Goal: Check status: Verify the current state of an ongoing process or item

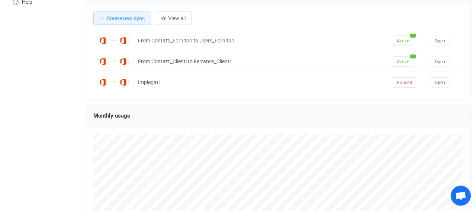
scroll to position [77, 0]
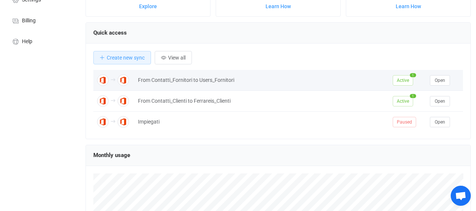
click at [402, 79] on span "Active" at bounding box center [403, 80] width 20 height 10
click at [444, 80] on span "Open" at bounding box center [440, 80] width 10 height 5
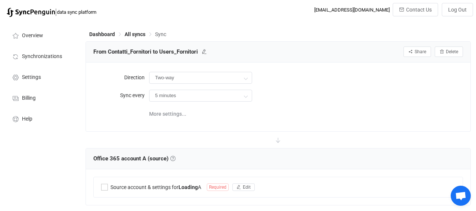
type input "A → B (one to many)"
type input "10 minutes"
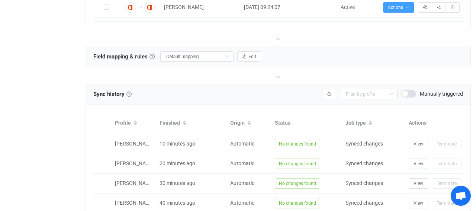
scroll to position [503, 0]
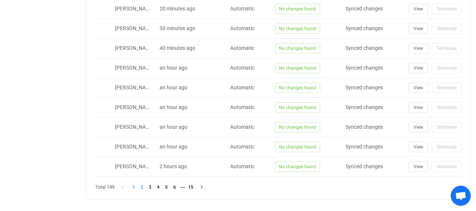
click at [141, 186] on li "2" at bounding box center [142, 187] width 8 height 8
click at [154, 185] on li "3" at bounding box center [150, 187] width 8 height 8
click at [160, 184] on li "4" at bounding box center [158, 187] width 8 height 8
click at [169, 183] on li "5" at bounding box center [166, 187] width 8 height 8
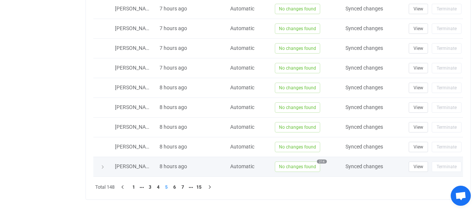
click at [303, 163] on span "No changes found" at bounding box center [297, 166] width 45 height 10
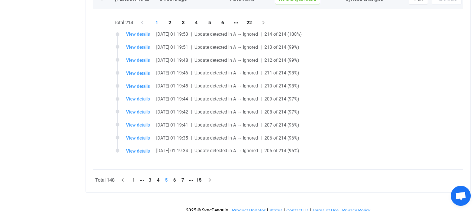
scroll to position [672, 0]
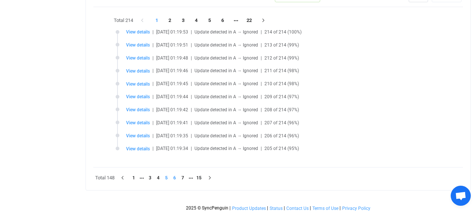
click at [172, 174] on li "6" at bounding box center [174, 178] width 8 height 8
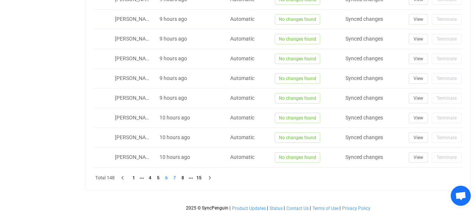
click at [174, 174] on li "7" at bounding box center [174, 178] width 8 height 8
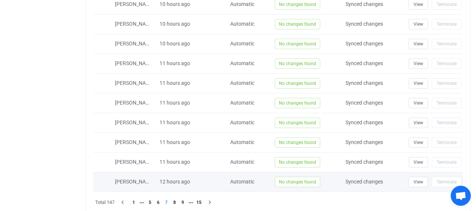
scroll to position [512, 0]
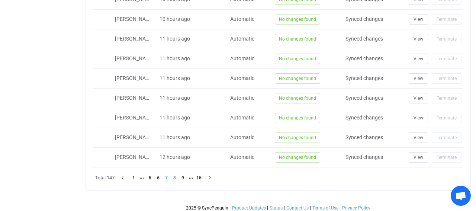
click at [173, 174] on li "8" at bounding box center [174, 178] width 8 height 8
click at [175, 175] on li "9" at bounding box center [174, 178] width 8 height 8
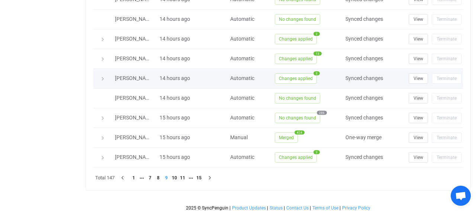
click at [293, 80] on span "Changes applied" at bounding box center [296, 78] width 42 height 10
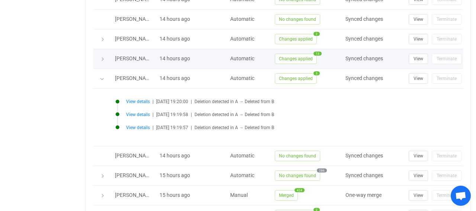
click at [291, 54] on span "Changes applied" at bounding box center [296, 59] width 42 height 10
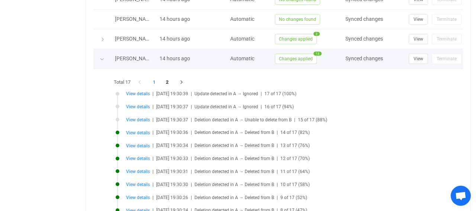
click at [291, 54] on span "Changes applied" at bounding box center [296, 59] width 42 height 10
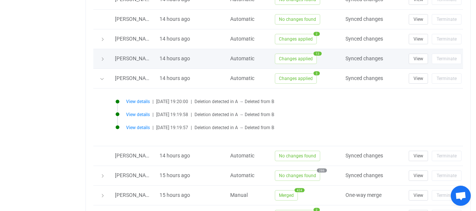
click at [293, 56] on span "Changes applied" at bounding box center [296, 59] width 42 height 10
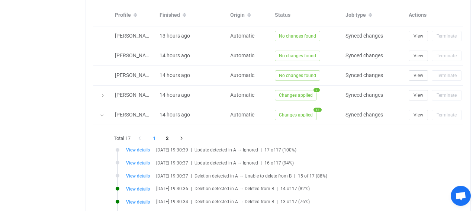
scroll to position [396, 0]
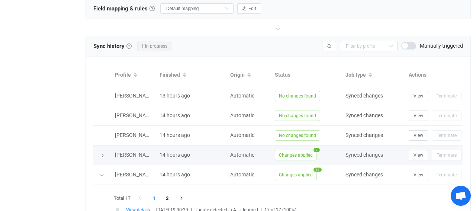
click at [294, 151] on span "Changes applied" at bounding box center [296, 155] width 42 height 10
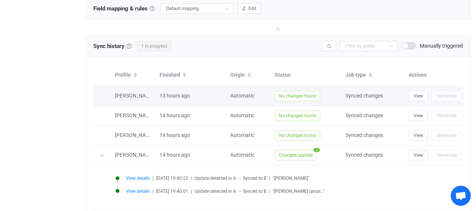
click at [297, 93] on span "No changes found" at bounding box center [297, 96] width 45 height 10
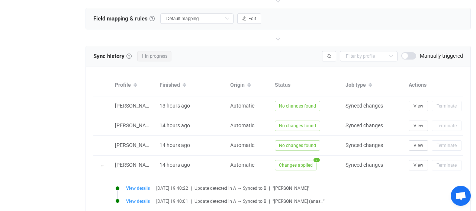
scroll to position [435, 0]
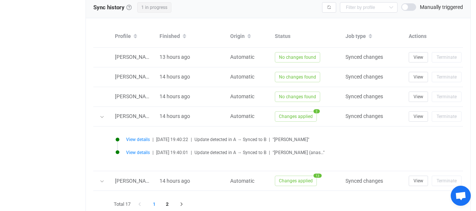
click at [439, 150] on div "View details | [DATE] 19:40:01 | Update detected in A → Synced to B | "[PERSON_…" at bounding box center [297, 153] width 343 height 6
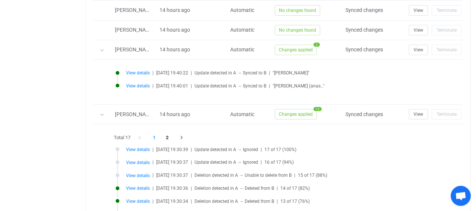
scroll to position [503, 0]
